Goal: Transaction & Acquisition: Purchase product/service

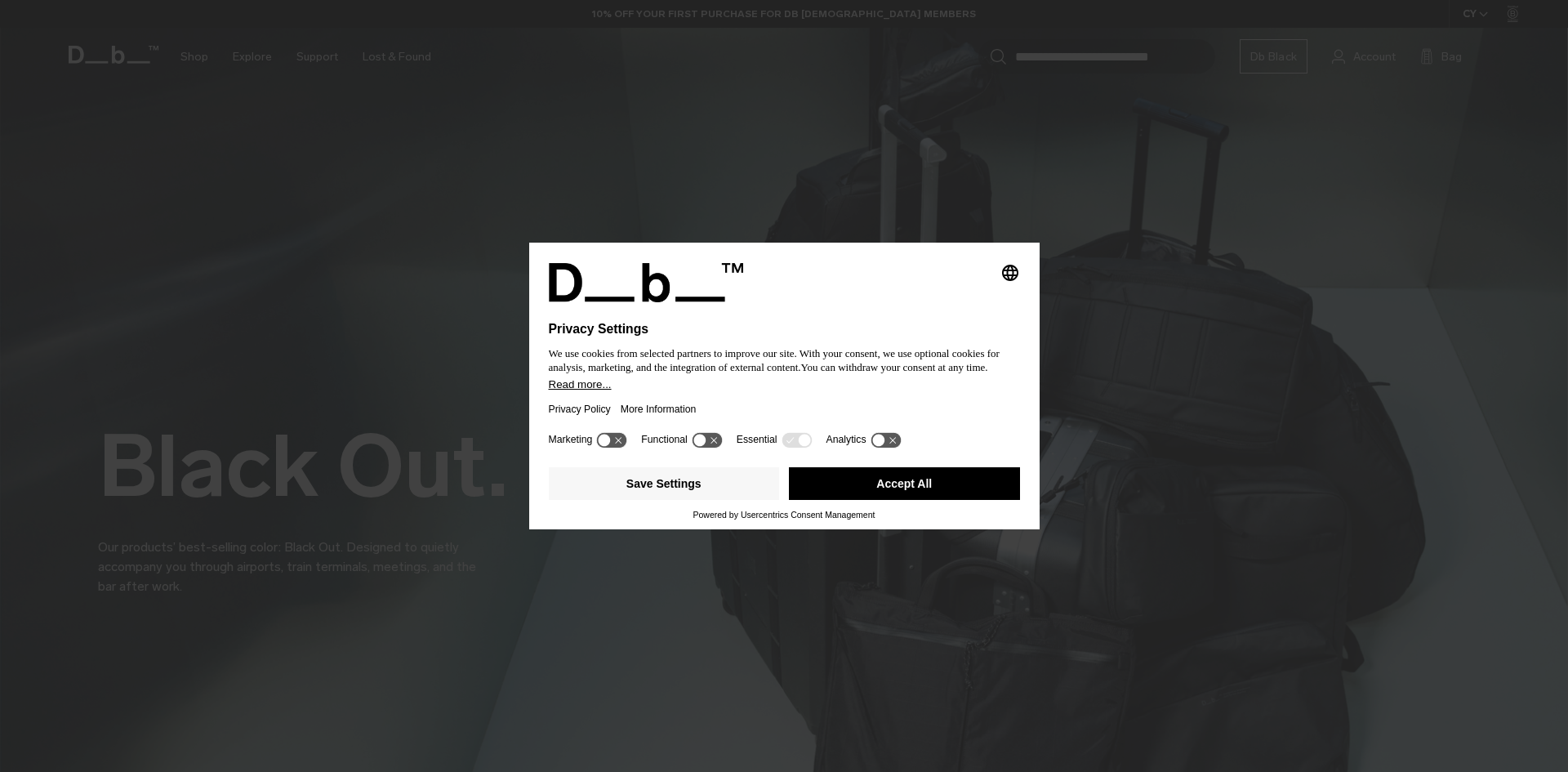
click at [859, 478] on button "Accept All" at bounding box center [904, 483] width 231 height 32
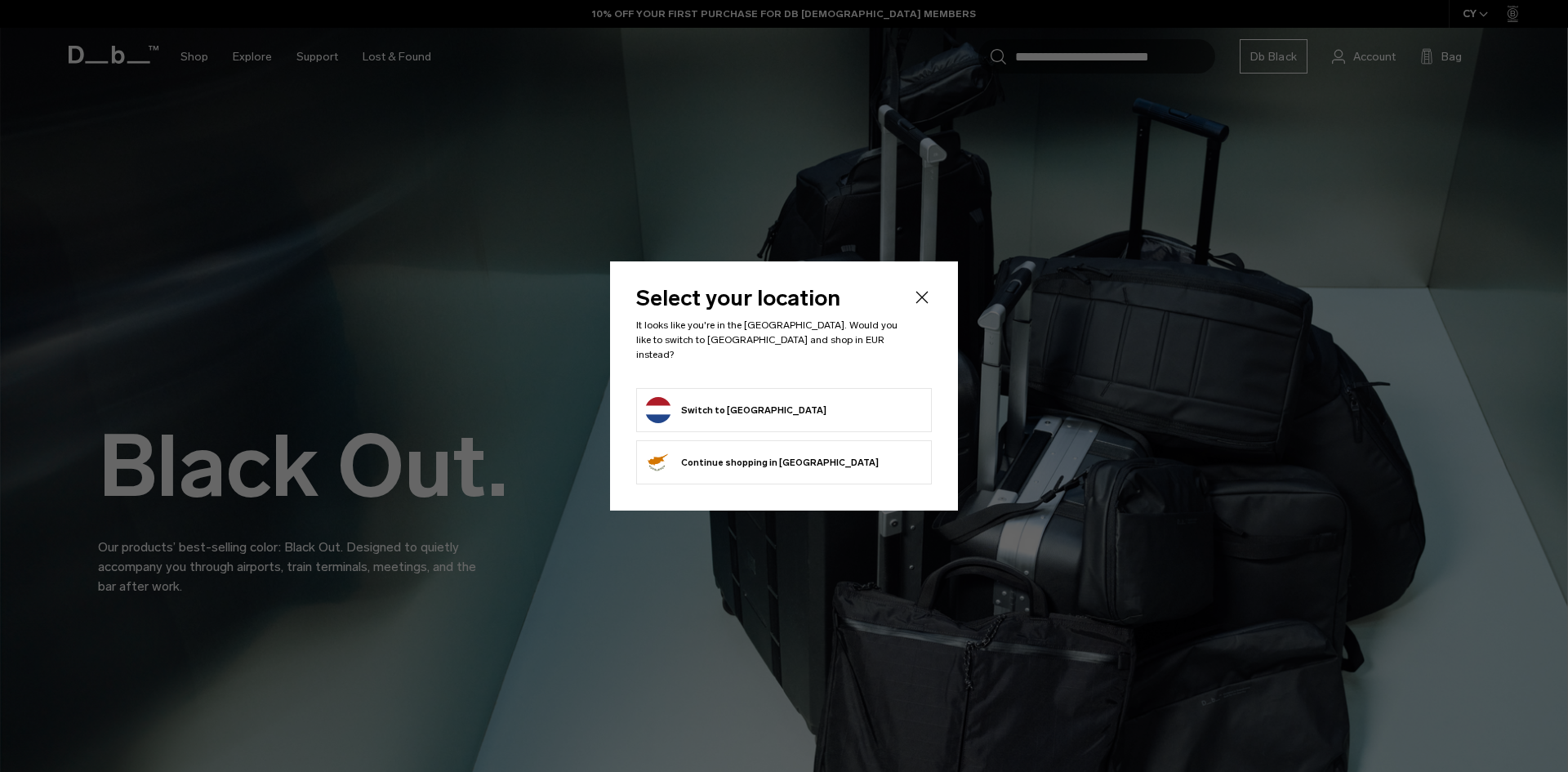
click at [757, 402] on button "Switch to [GEOGRAPHIC_DATA]" at bounding box center [735, 410] width 181 height 26
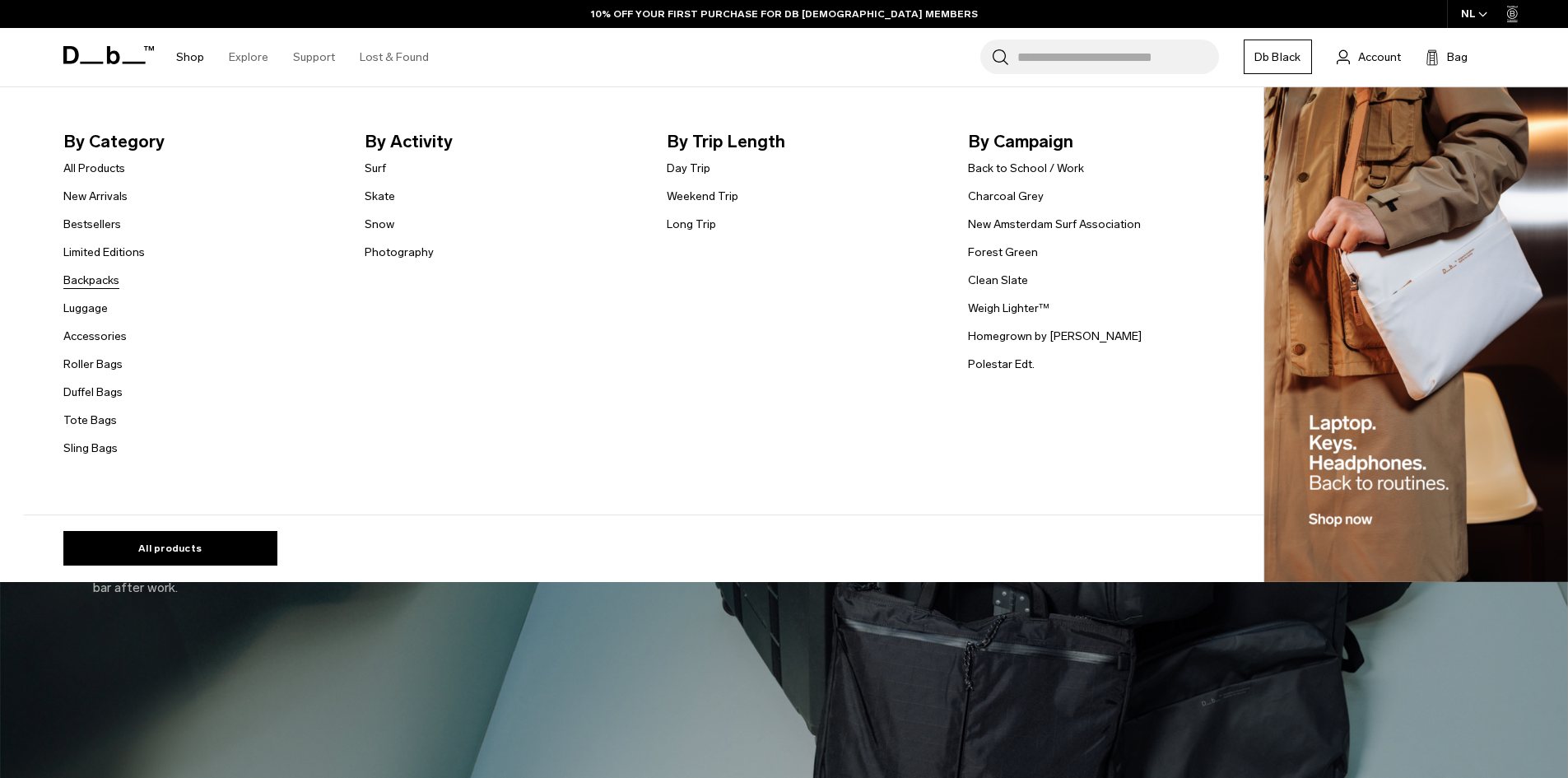
click at [106, 280] on link "Backpacks" at bounding box center [91, 280] width 56 height 17
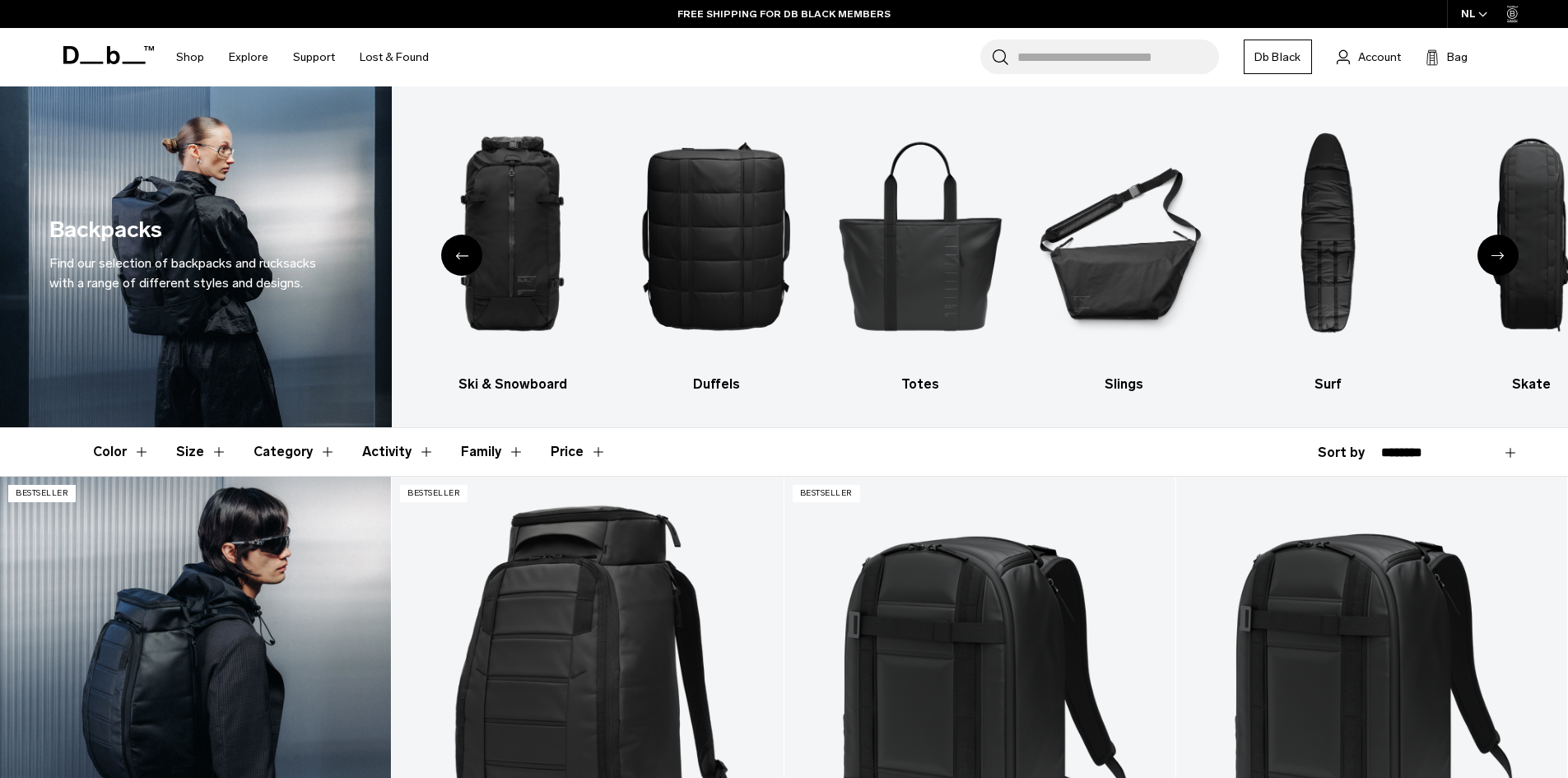
scroll to position [274, 0]
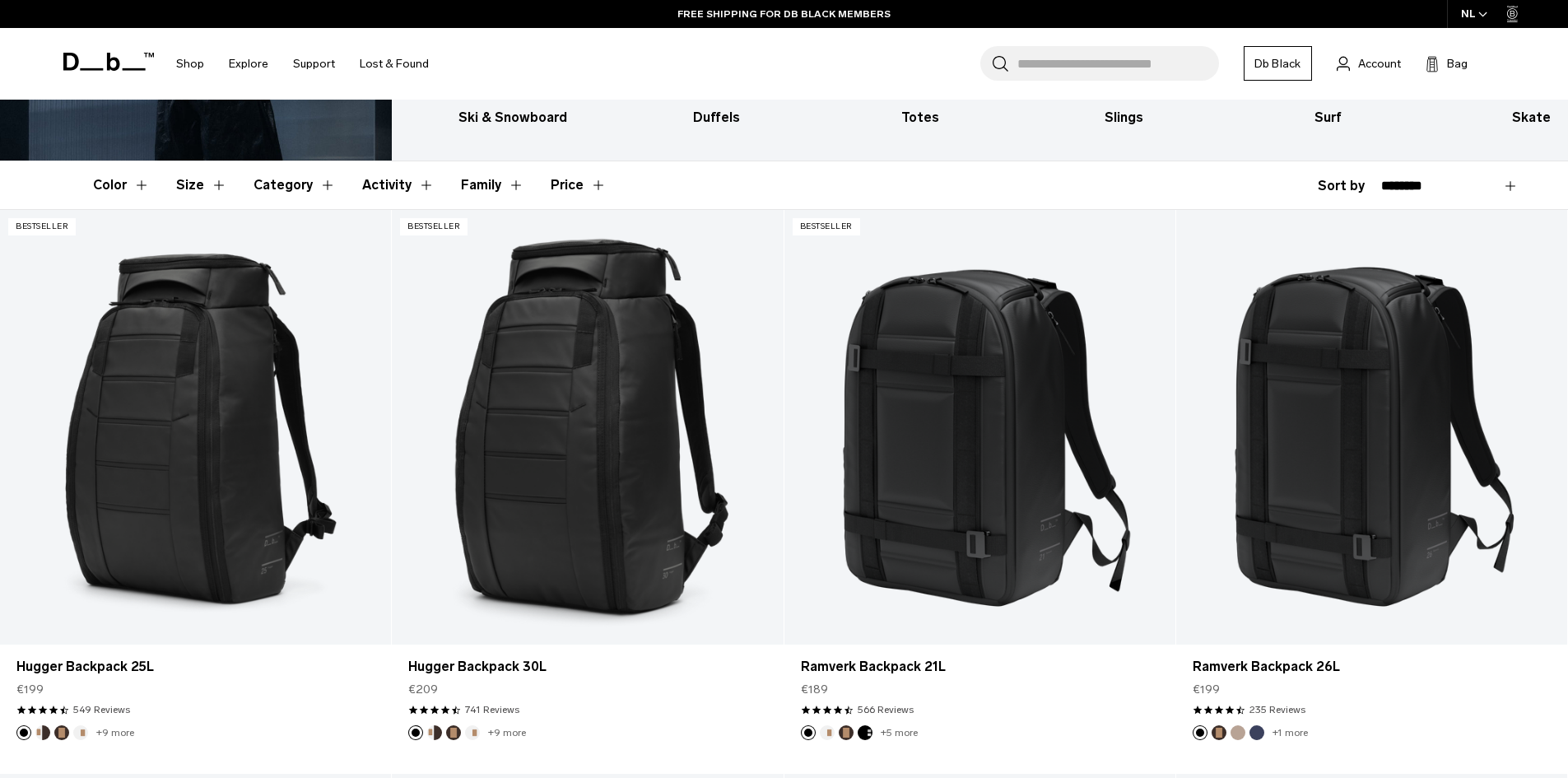
click at [204, 178] on button "Size" at bounding box center [201, 185] width 51 height 48
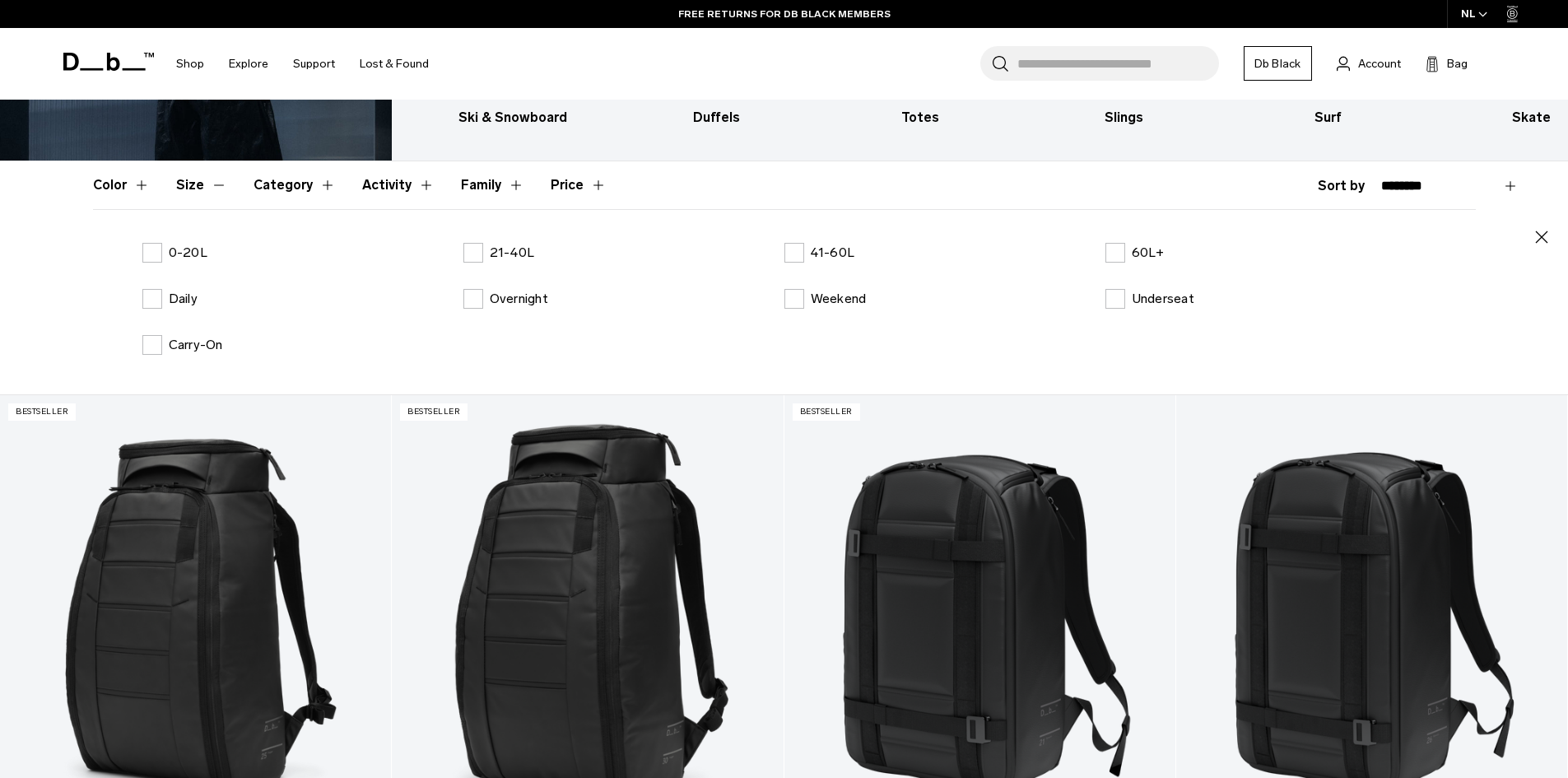
drag, startPoint x: 186, startPoint y: 255, endPoint x: 185, endPoint y: 264, distance: 9.1
click at [186, 254] on p "0-20L" at bounding box center [188, 252] width 39 height 20
click at [173, 309] on p "Daily" at bounding box center [184, 299] width 29 height 20
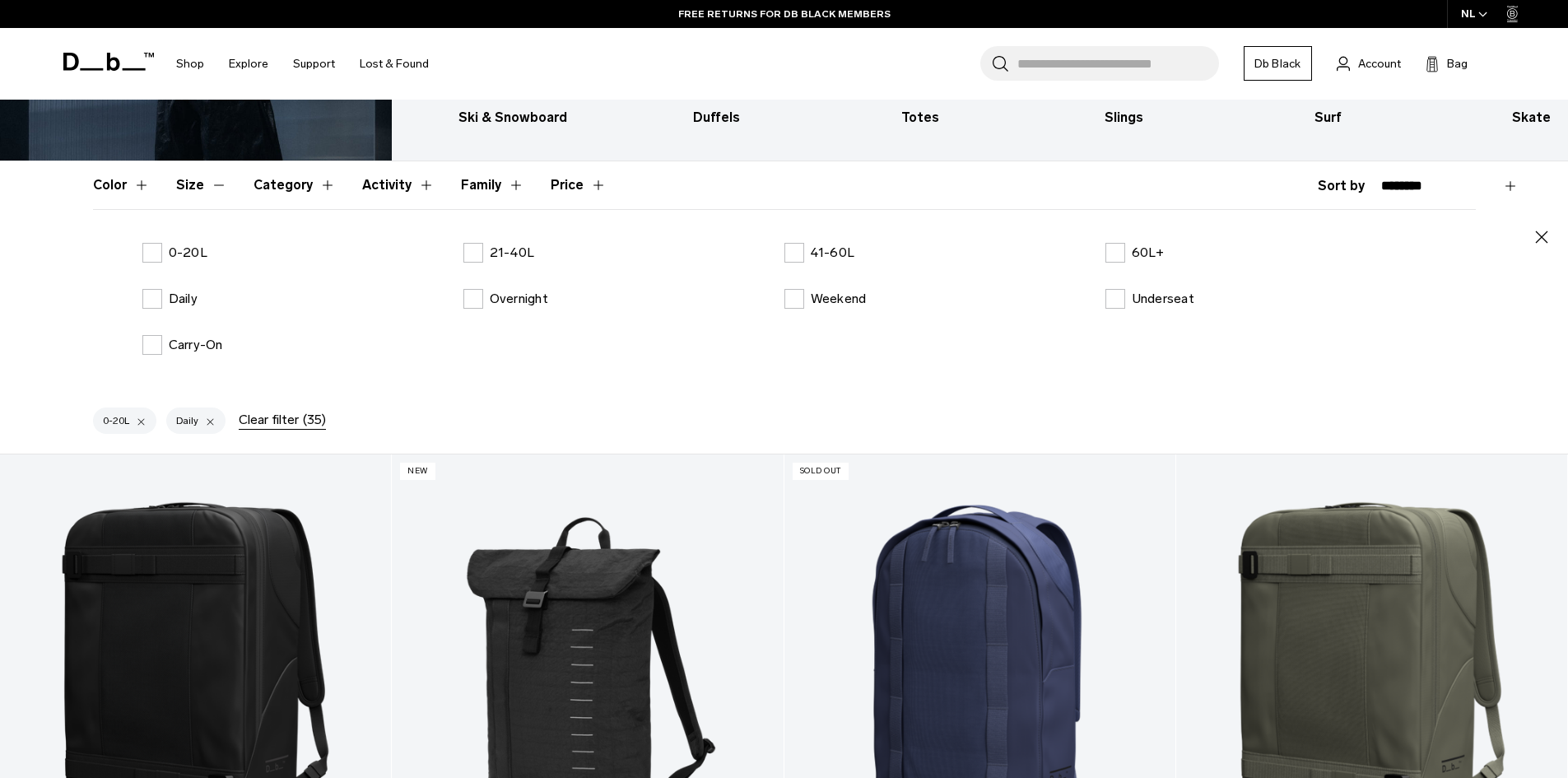
click at [273, 185] on button "Category" at bounding box center [295, 185] width 82 height 48
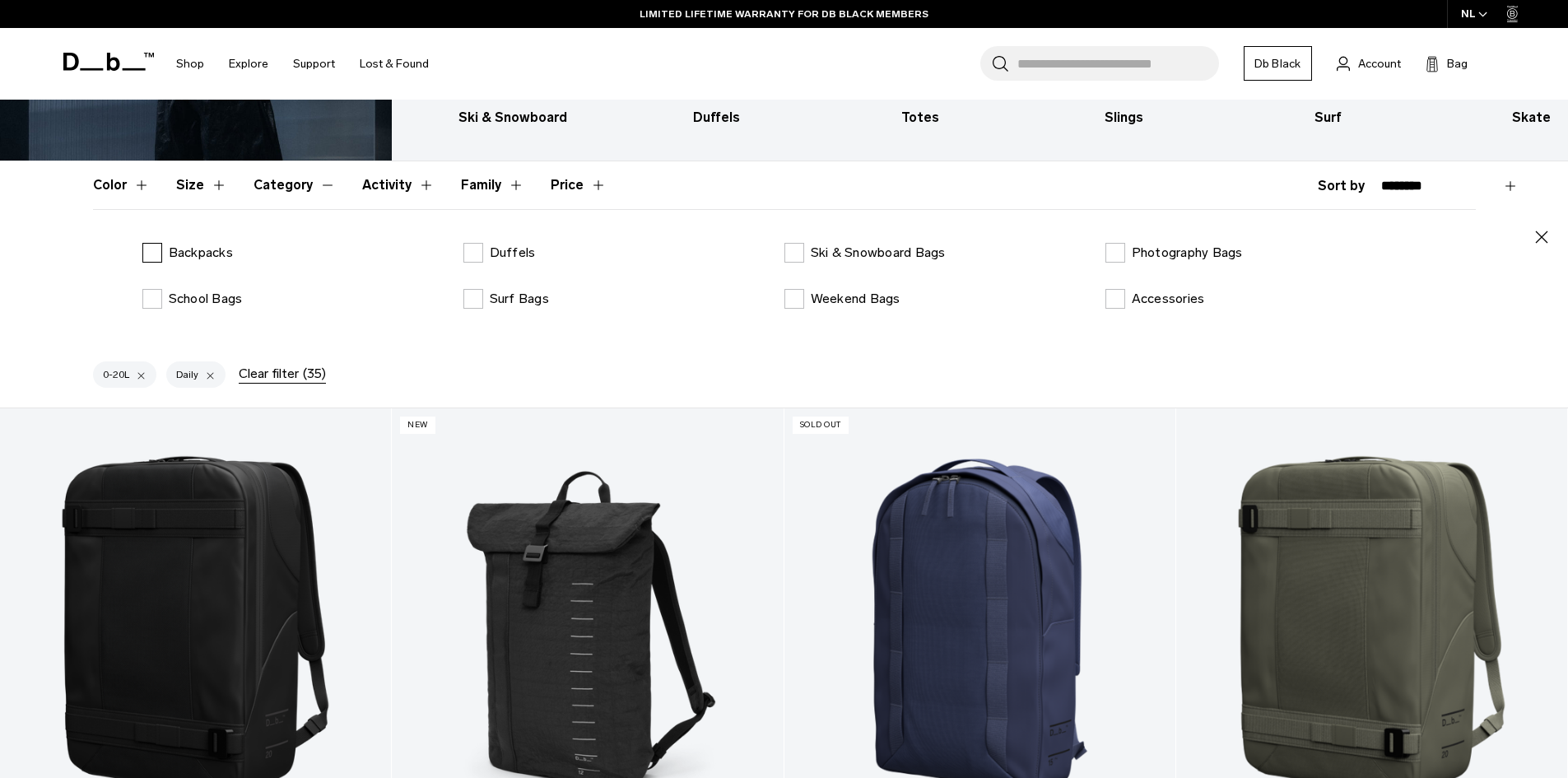
click at [213, 254] on p "Backpacks" at bounding box center [201, 252] width 64 height 20
click at [375, 187] on button "Activity" at bounding box center [398, 185] width 72 height 48
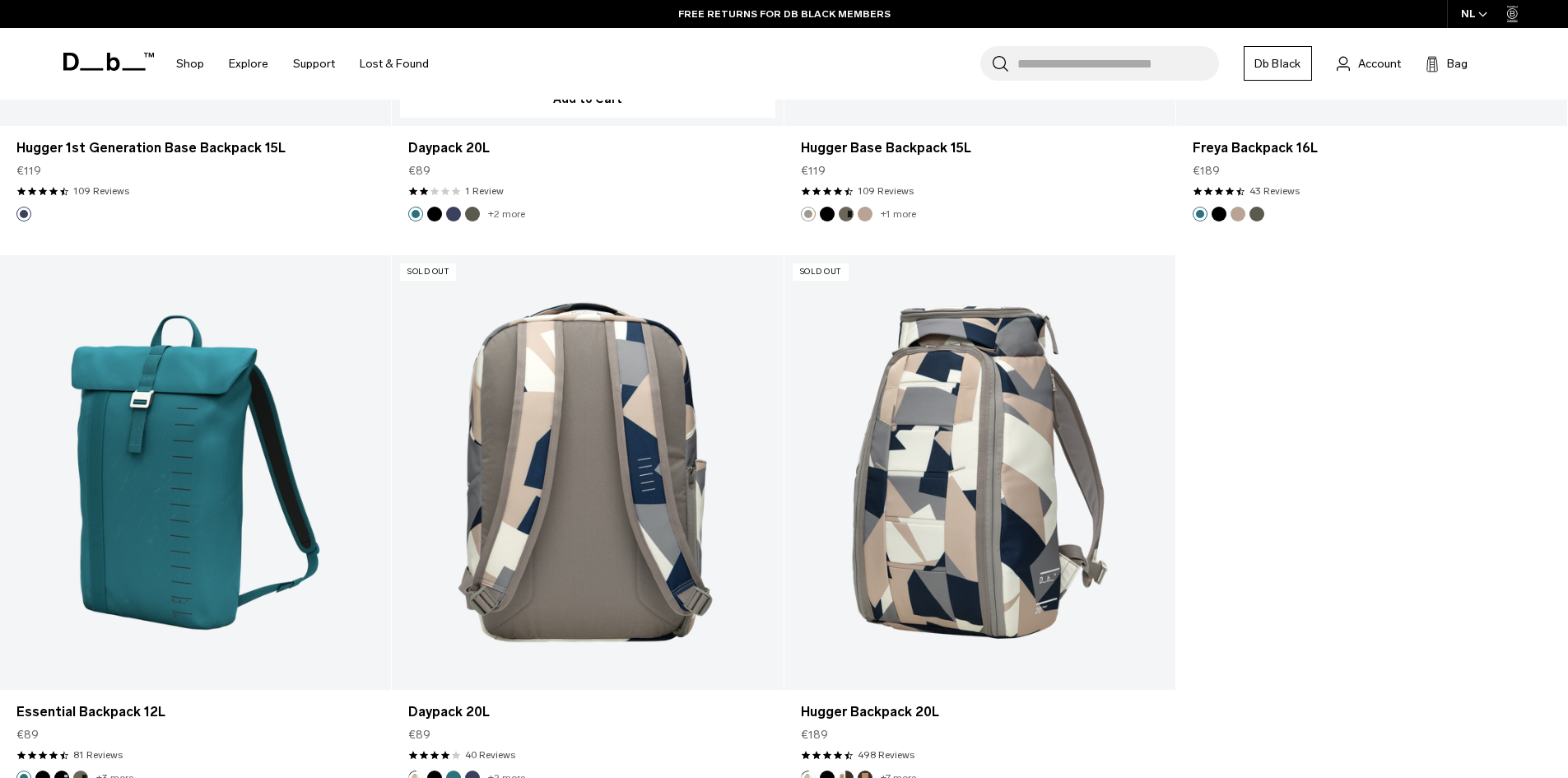
scroll to position [274, 0]
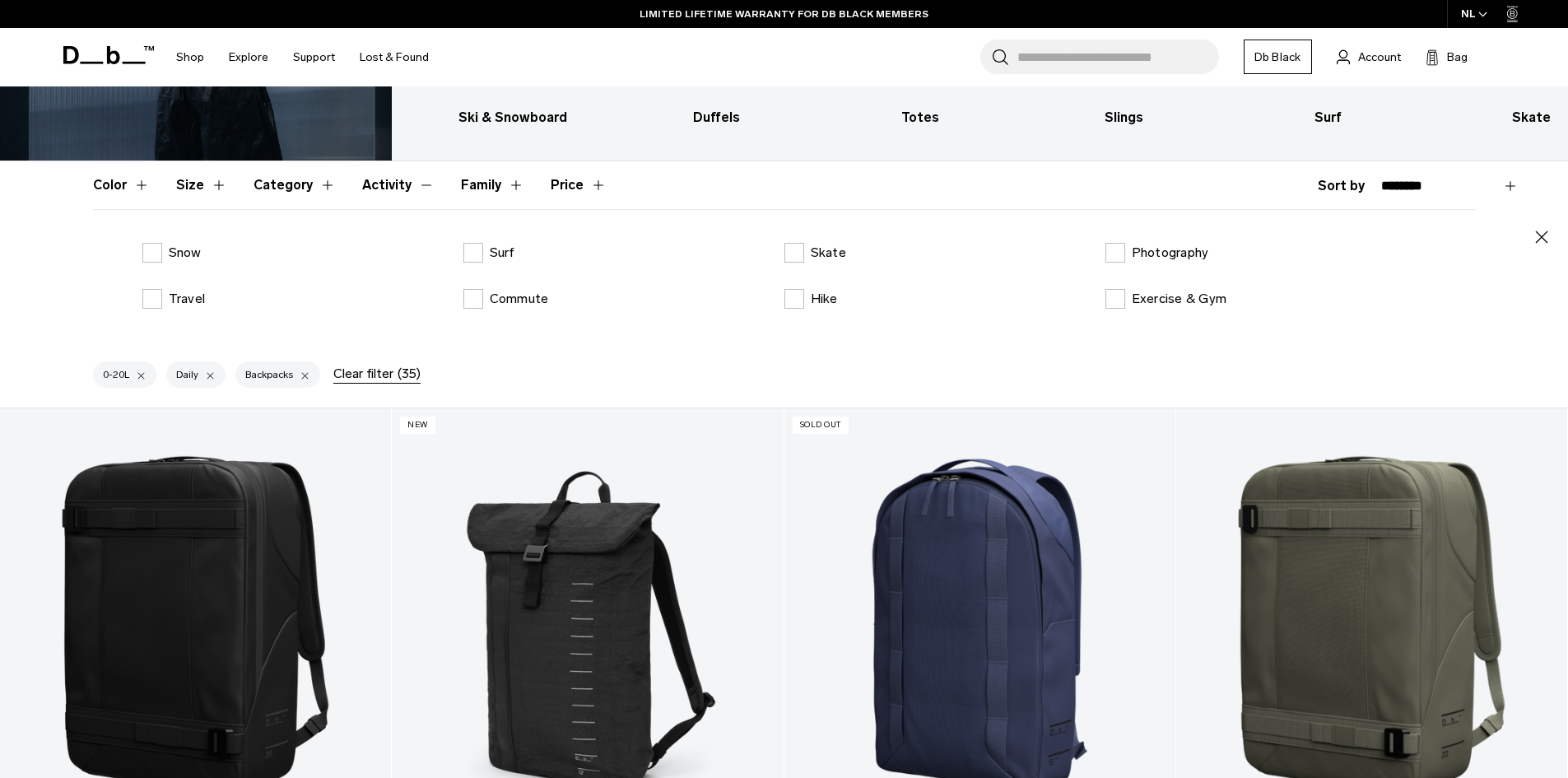
click at [1358, 315] on div "Snow Surf Skate Photography Travel Commute Hike Exercise & Gym" at bounding box center [784, 289] width 1383 height 92
